Goal: Register for event/course

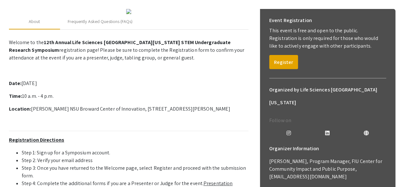
scroll to position [90, 0]
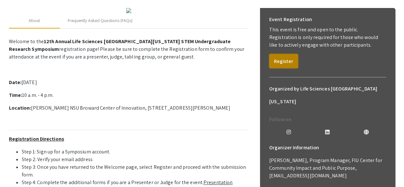
click at [286, 63] on button "Register" at bounding box center [283, 61] width 29 height 14
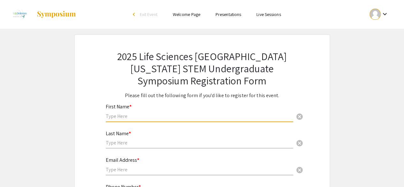
click at [161, 115] on input "text" at bounding box center [200, 116] width 188 height 7
type input "Alyssa"
click at [130, 150] on div "Last Name * cancel" at bounding box center [200, 139] width 188 height 31
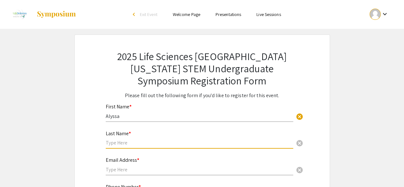
click at [129, 145] on input "text" at bounding box center [200, 142] width 188 height 7
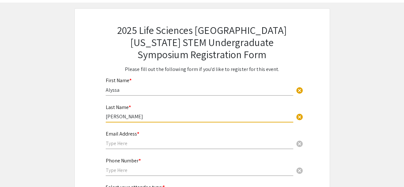
scroll to position [31, 0]
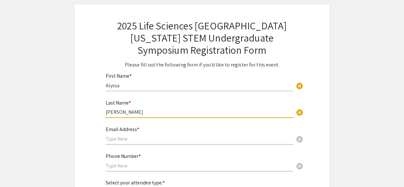
type input "[PERSON_NAME]"
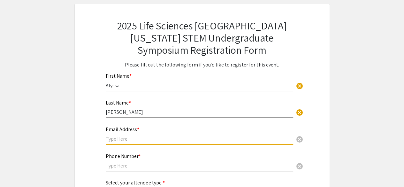
click at [128, 139] on input "text" at bounding box center [200, 138] width 188 height 7
type input "[EMAIL_ADDRESS][DOMAIN_NAME]"
click at [132, 161] on div "Phone Number * cancel" at bounding box center [200, 159] width 188 height 24
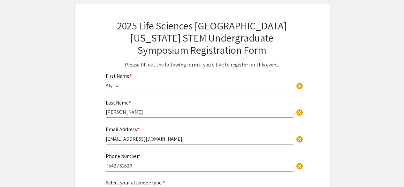
type input "7542761620"
click at [89, 151] on div "2025 Life Sciences [GEOGRAPHIC_DATA][US_STATE] STEM Undergraduate Symposium Reg…" at bounding box center [202, 135] width 256 height 262
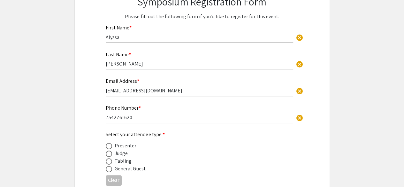
scroll to position [103, 0]
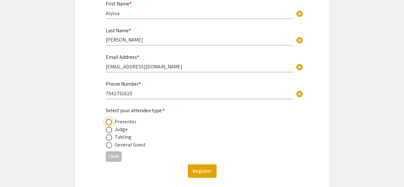
click at [110, 122] on span at bounding box center [109, 122] width 6 height 6
click at [110, 122] on input "radio" at bounding box center [109, 122] width 6 height 6
radio input "true"
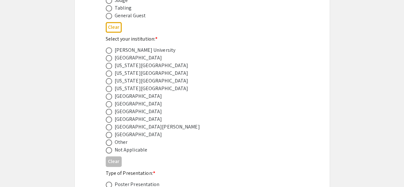
scroll to position [236, 0]
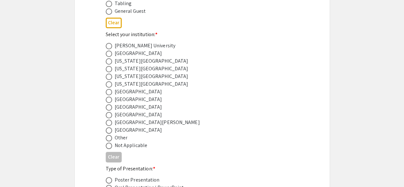
click at [109, 131] on span at bounding box center [109, 130] width 6 height 6
click at [109, 131] on input "radio" at bounding box center [109, 130] width 6 height 6
radio input "true"
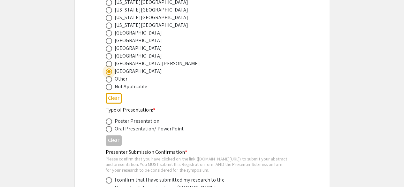
scroll to position [302, 0]
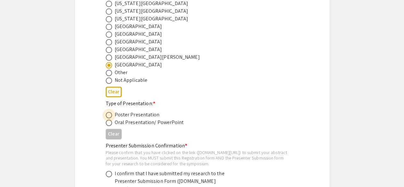
click at [110, 115] on span at bounding box center [109, 115] width 6 height 6
click at [110, 115] on input "radio" at bounding box center [109, 115] width 6 height 6
radio input "true"
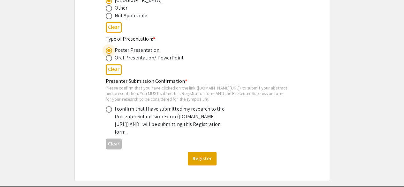
scroll to position [366, 0]
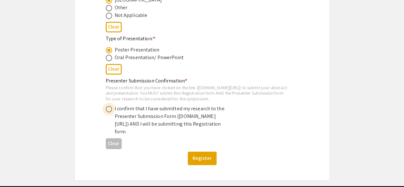
click at [110, 112] on span at bounding box center [109, 109] width 6 height 6
click at [110, 112] on input "radio" at bounding box center [109, 109] width 6 height 6
radio input "true"
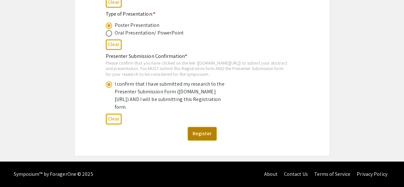
click at [206, 140] on button "Register" at bounding box center [202, 133] width 29 height 13
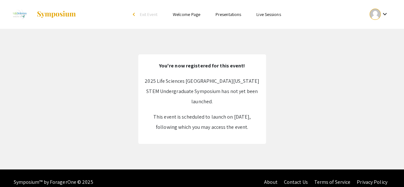
click at [225, 17] on link "Presentations" at bounding box center [229, 15] width 26 height 6
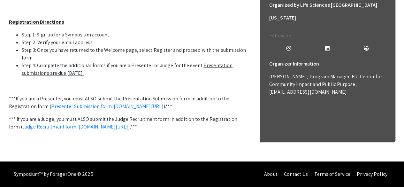
scroll to position [244, 0]
click at [164, 110] on link "Presenter Submission form: [DOMAIN_NAME][URL]" at bounding box center [107, 106] width 112 height 7
